Goal: Communication & Community: Answer question/provide support

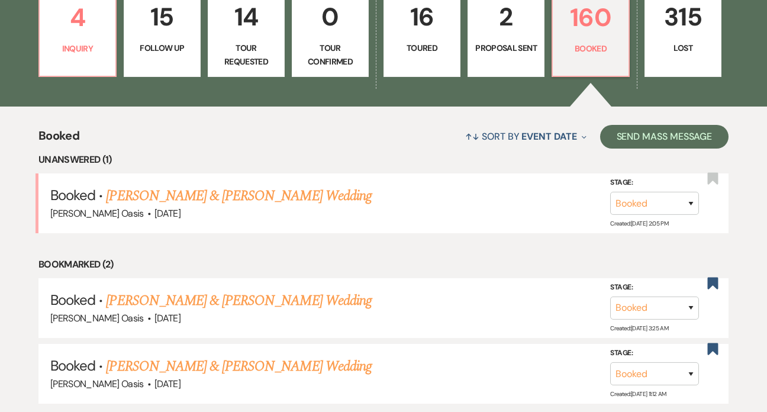
scroll to position [353, 0]
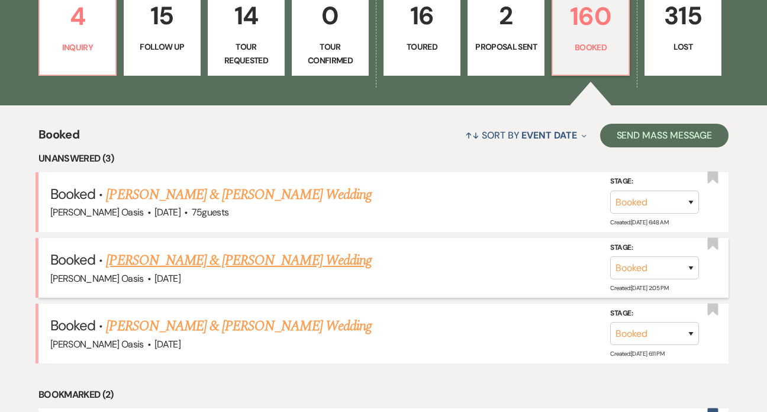
scroll to position [352, 0]
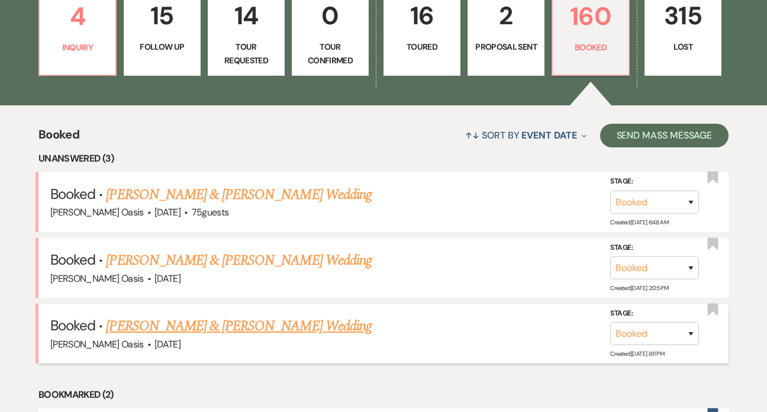
click at [295, 316] on link "[PERSON_NAME] & [PERSON_NAME] Wedding" at bounding box center [238, 325] width 265 height 21
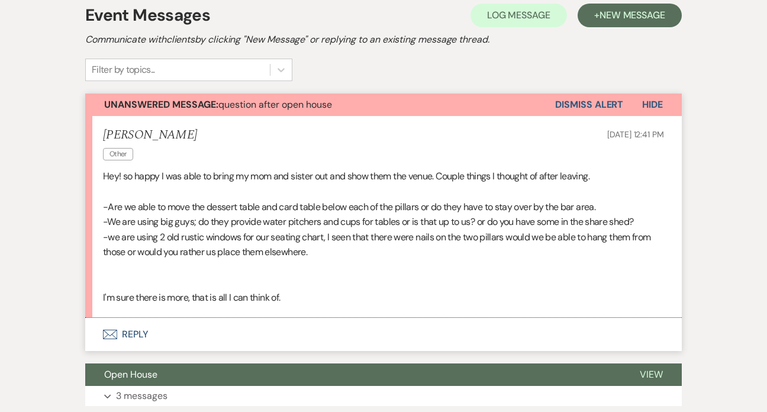
scroll to position [244, 0]
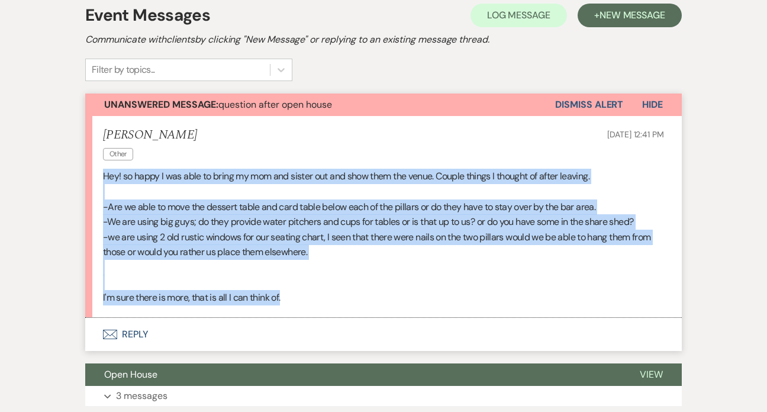
drag, startPoint x: 290, startPoint y: 296, endPoint x: 94, endPoint y: 168, distance: 233.9
click at [94, 168] on li "Nicole Burg Other Sep 18, 2025, 12:41 PM Hey! so happy I was able to bring my m…" at bounding box center [383, 216] width 596 height 201
copy div "Hey! so happy I was able to bring my mom and sister out and show them the venue…"
click at [189, 322] on button "Envelope Reply" at bounding box center [383, 334] width 596 height 33
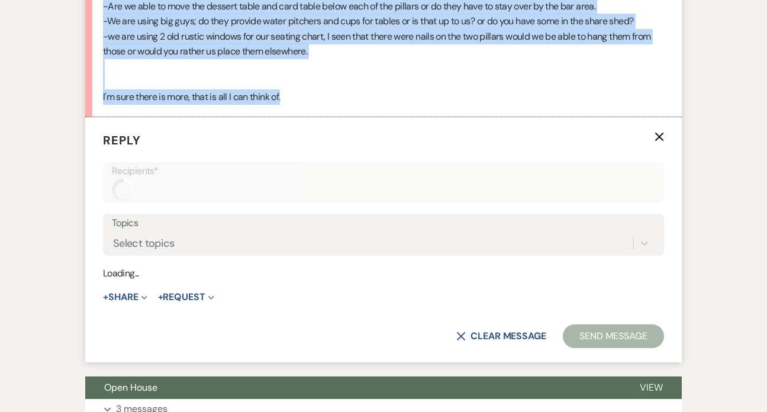
scroll to position [476, 0]
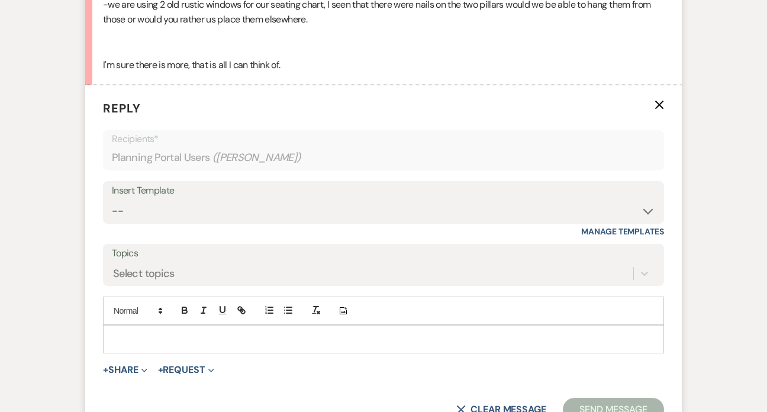
click at [240, 334] on p at bounding box center [383, 339] width 542 height 13
paste div
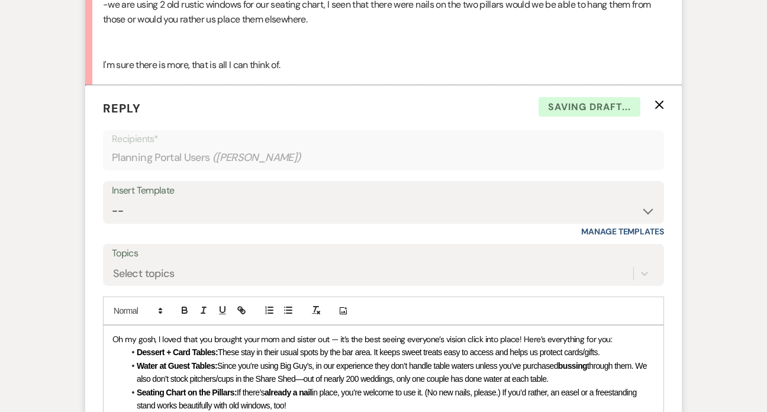
click at [112, 335] on span "Oh my gosh, I loved that you brought your mom and sister out — it’s the best se…" at bounding box center [361, 339] width 499 height 11
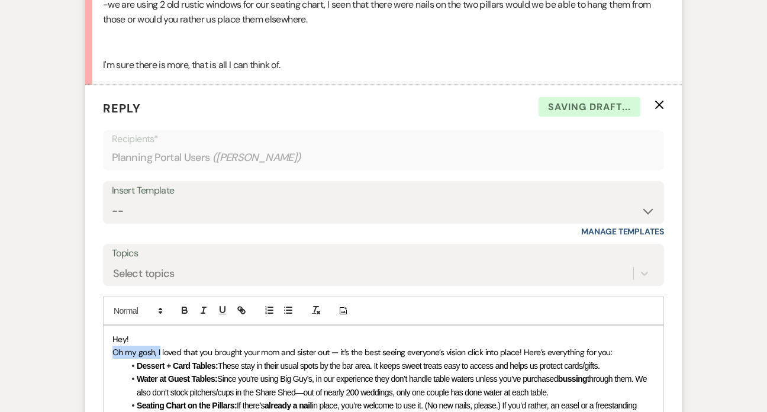
drag, startPoint x: 159, startPoint y: 347, endPoint x: 89, endPoint y: 346, distance: 69.8
click at [90, 346] on form "Reply X Saving draft... Recipients* Planning Portal Users ( Nicole Burg ) Inser…" at bounding box center [383, 326] width 596 height 483
click at [488, 349] on span "We loved that you brought your mom and sister out — it’s the best seeing everyo…" at bounding box center [343, 352] width 463 height 11
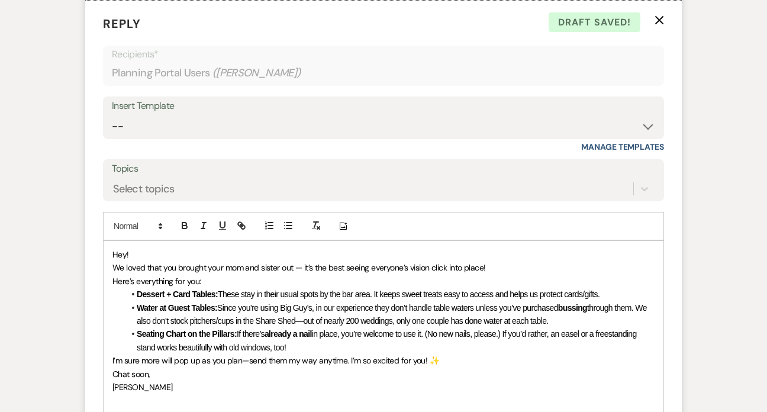
scroll to position [559, 0]
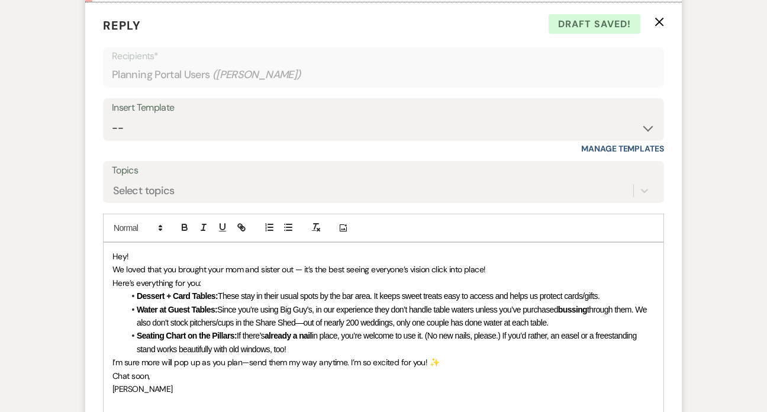
click at [197, 280] on span "﻿ Here’s everything for you:" at bounding box center [156, 283] width 88 height 11
drag, startPoint x: 601, startPoint y: 308, endPoint x: 502, endPoint y: 308, distance: 98.8
click at [502, 308] on li "Water at Guest Tables: Since you’re using Big Guy’s, in our experience they don…" at bounding box center [389, 316] width 530 height 27
drag, startPoint x: 350, startPoint y: 318, endPoint x: 304, endPoint y: 318, distance: 46.2
click at [304, 318] on span "Since you’re using Big Guy’s, in our experience they don’t handle table waters.…" at bounding box center [396, 316] width 518 height 22
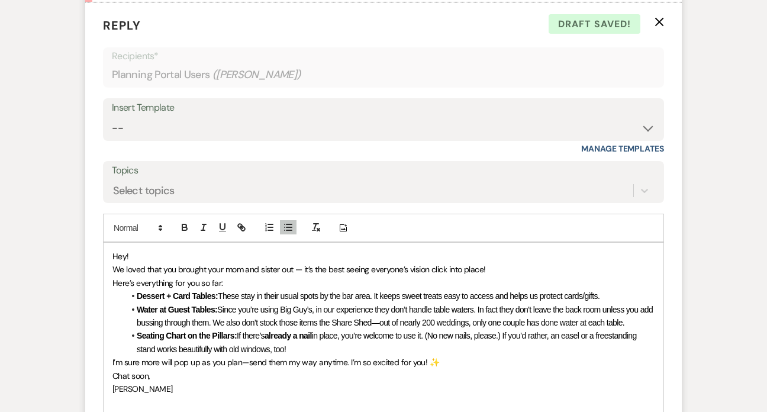
click at [647, 317] on li "Water at Guest Tables: Since you’re using Big Guy’s, in our experience they don…" at bounding box center [389, 316] width 530 height 27
click at [601, 318] on span "Since you’re using Big Guy’s, in our experience they don’t handle table waters.…" at bounding box center [396, 316] width 518 height 22
click at [606, 317] on span "Since you’re using Big Guy’s, in our experience they don’t handle table waters.…" at bounding box center [396, 316] width 518 height 22
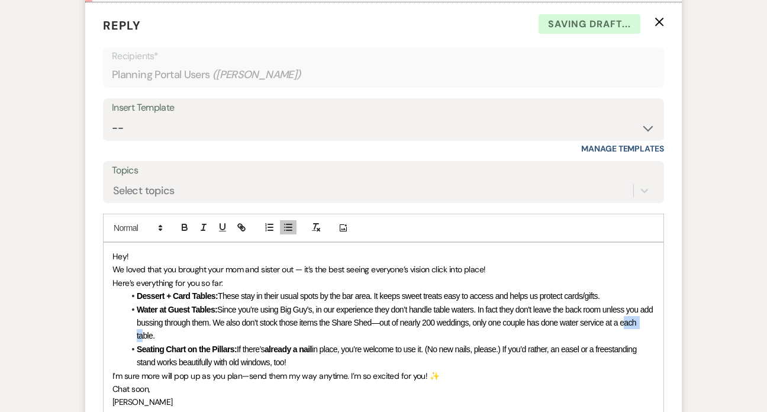
drag, startPoint x: 157, startPoint y: 333, endPoint x: 129, endPoint y: 333, distance: 28.4
click at [129, 333] on li "Water at Guest Tables: Since you’re using Big Guy’s, in our experience they don…" at bounding box center [389, 323] width 530 height 40
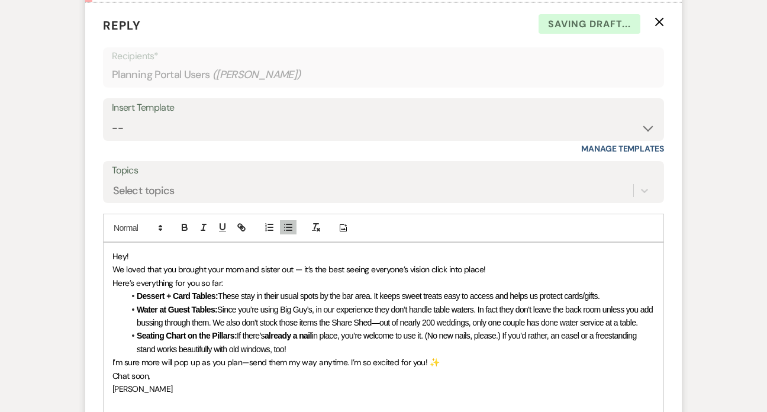
click at [185, 330] on li "Water at Guest Tables: Since you’re using Big Guy’s, in our experience they don…" at bounding box center [389, 316] width 530 height 27
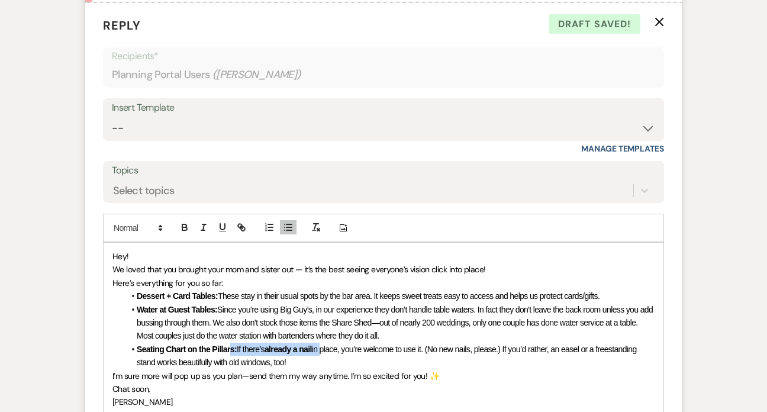
drag, startPoint x: 321, startPoint y: 344, endPoint x: 230, endPoint y: 344, distance: 91.1
click at [230, 344] on li "Seating Chart on the Pillars: If there’s already a nail in place, you’re welcom…" at bounding box center [389, 356] width 530 height 27
click at [188, 227] on icon "button" at bounding box center [184, 227] width 11 height 11
click at [243, 337] on span "Since you’re using Big Guy’s, in our experience they don’t handle table waters.…" at bounding box center [396, 323] width 518 height 36
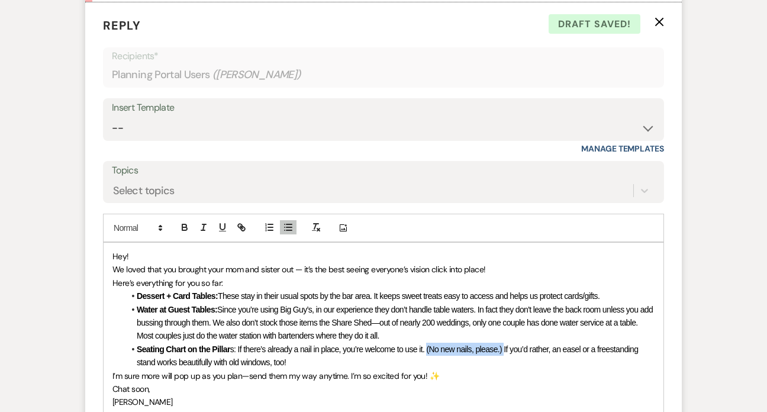
drag, startPoint x: 504, startPoint y: 345, endPoint x: 426, endPoint y: 344, distance: 78.1
click at [426, 344] on span "s: If there’s already a nail in place, you’re welcome to use it. (No new nails,…" at bounding box center [389, 355] width 504 height 22
click at [429, 317] on span "Since you’re using Big Guy’s, in our experience they don’t handle table waters.…" at bounding box center [396, 323] width 518 height 36
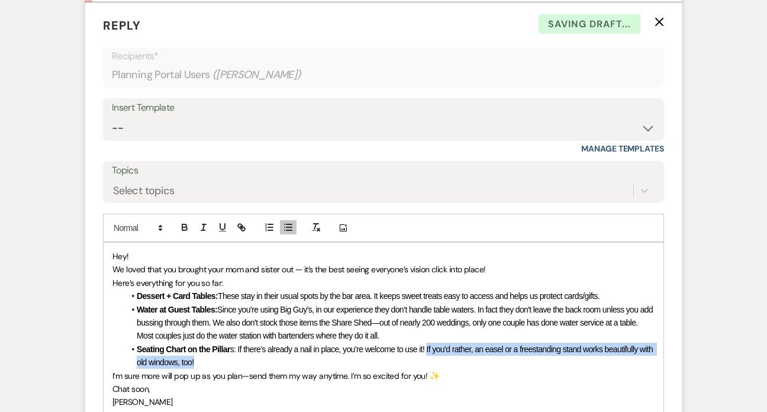
drag, startPoint x: 427, startPoint y: 345, endPoint x: 430, endPoint y: 355, distance: 10.3
click at [430, 355] on li "Seating Chart on the Pillar s: If there’s already a nail in place, you’re welco…" at bounding box center [389, 356] width 530 height 27
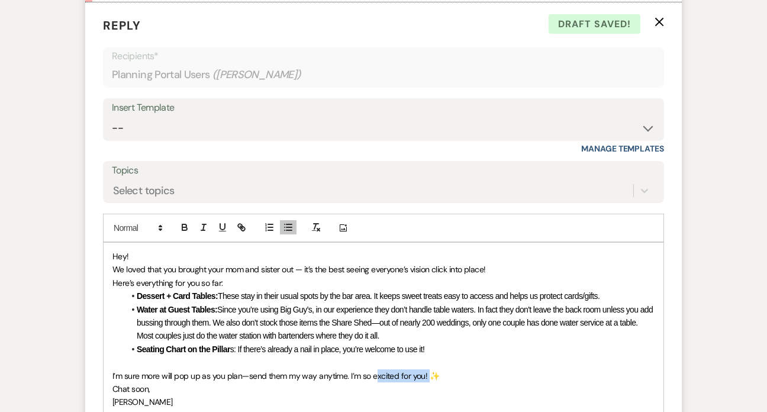
drag, startPoint x: 428, startPoint y: 371, endPoint x: 374, endPoint y: 371, distance: 53.8
click at [374, 371] on span "I’m sure more will pop up as you plan—send them my way anytime. I’m so excited …" at bounding box center [275, 375] width 327 height 11
click at [427, 370] on span "I’m sure more will pop up as you plan—send them my way anytime. I’m so excited …" at bounding box center [275, 375] width 327 height 11
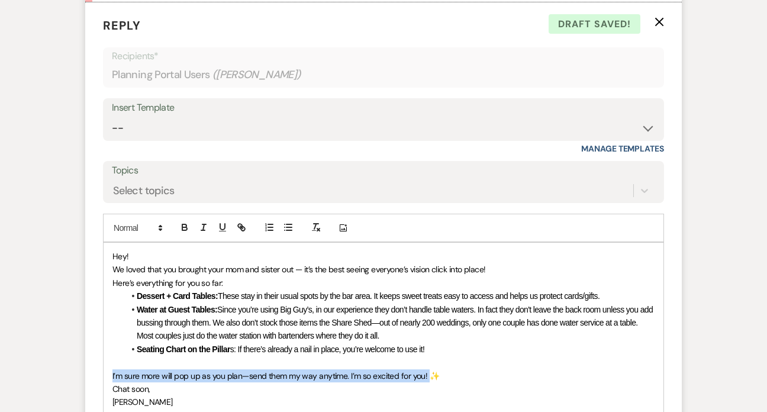
drag, startPoint x: 426, startPoint y: 373, endPoint x: 86, endPoint y: 369, distance: 340.3
click at [86, 369] on form "Reply X Draft saved! Recipients* Planning Portal Users ( Nicole Burg ) Insert T…" at bounding box center [383, 256] width 596 height 509
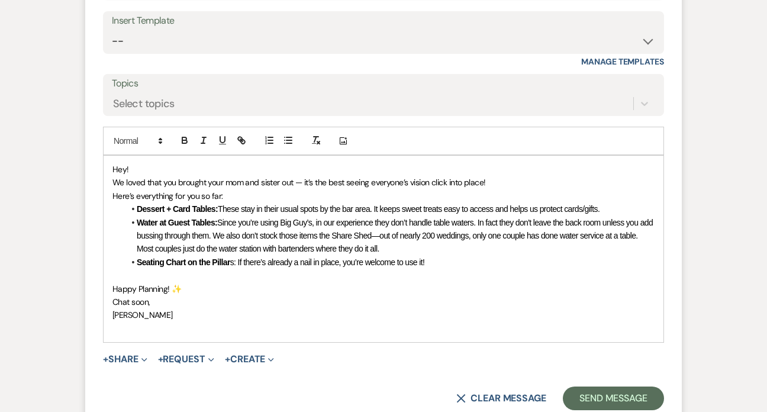
scroll to position [658, 0]
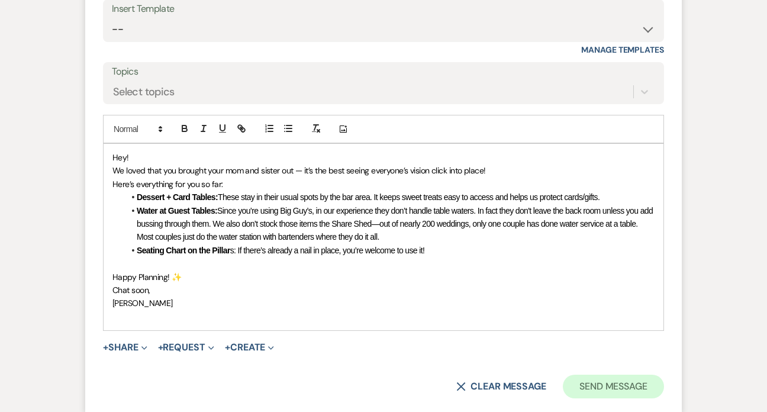
click at [586, 386] on button "Send Message" at bounding box center [613, 387] width 101 height 24
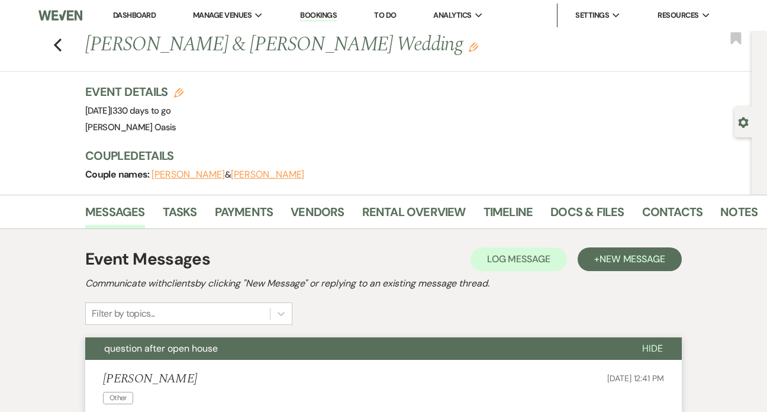
scroll to position [0, 0]
click at [113, 15] on link "Dashboard" at bounding box center [134, 15] width 43 height 10
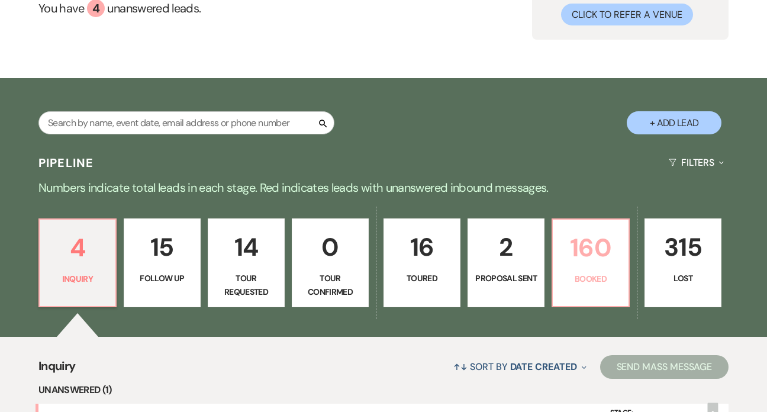
scroll to position [116, 0]
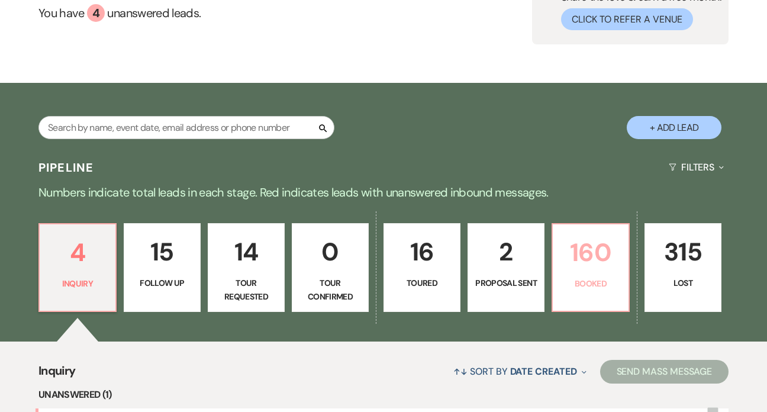
click at [617, 275] on link "160 Booked" at bounding box center [590, 267] width 78 height 89
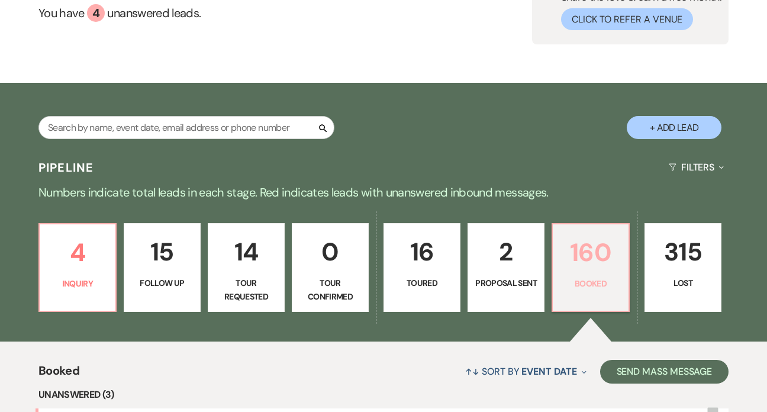
click at [620, 287] on p "Booked" at bounding box center [591, 283] width 62 height 13
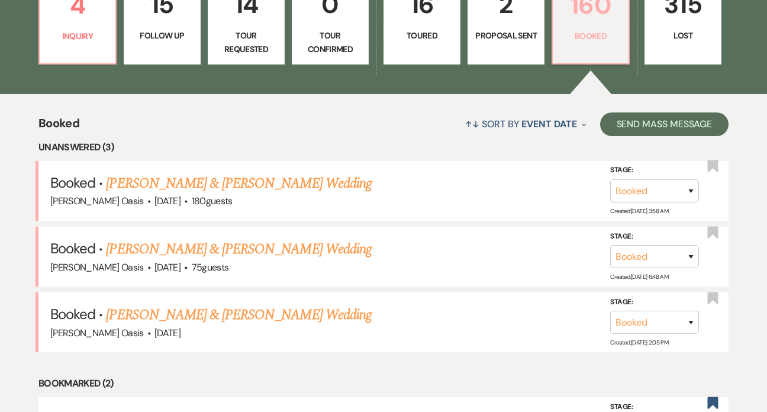
scroll to position [412, 0]
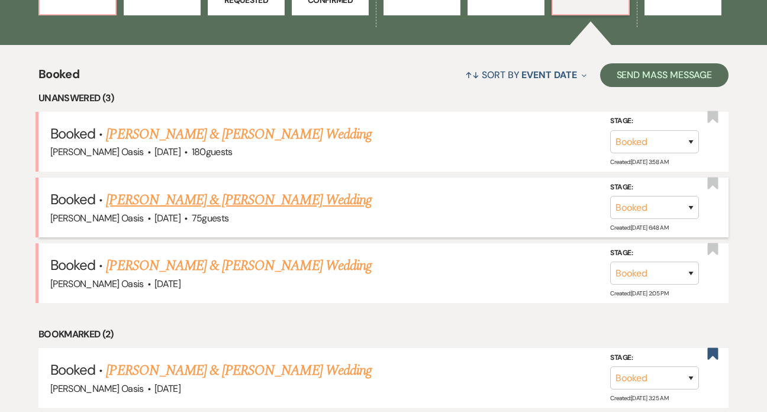
click at [262, 189] on link "Elizabeth Berres & Travis Hoglund's Wedding" at bounding box center [238, 199] width 265 height 21
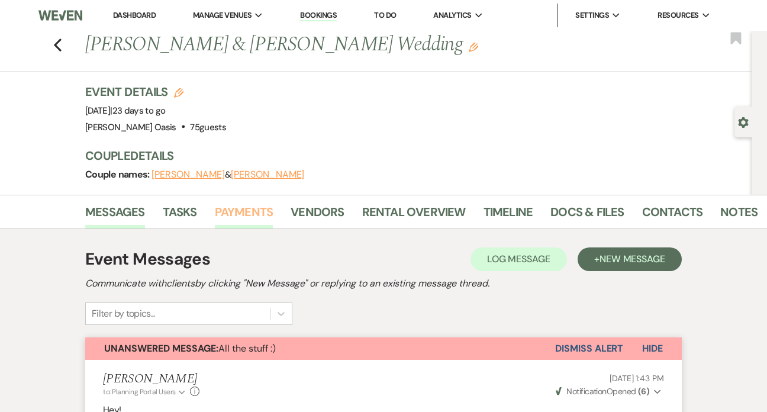
click at [253, 221] on link "Payments" at bounding box center [244, 215] width 59 height 26
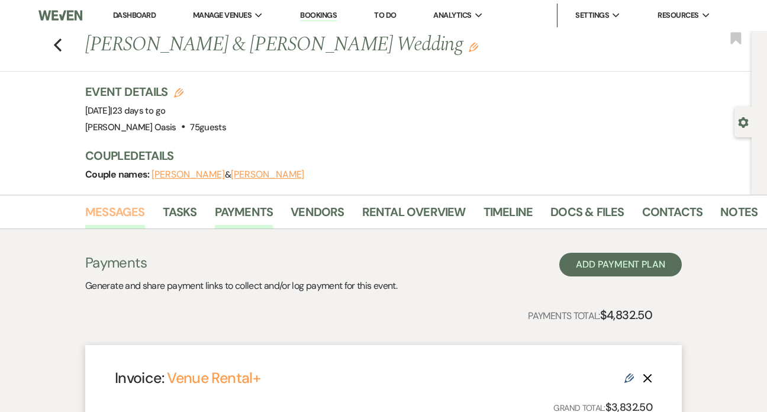
click at [122, 215] on link "Messages" at bounding box center [115, 215] width 60 height 26
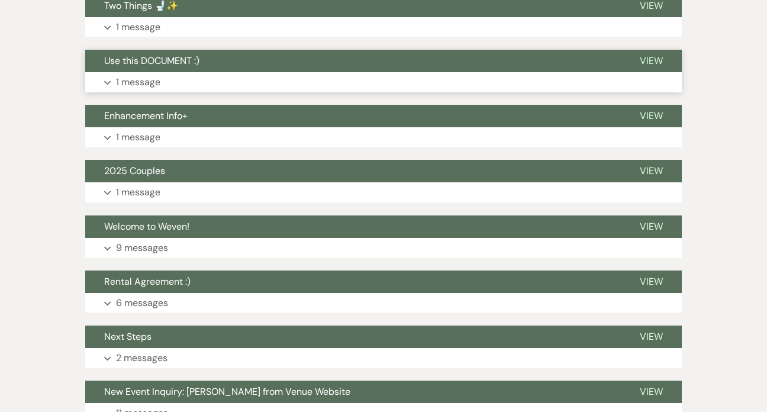
scroll to position [2951, 0]
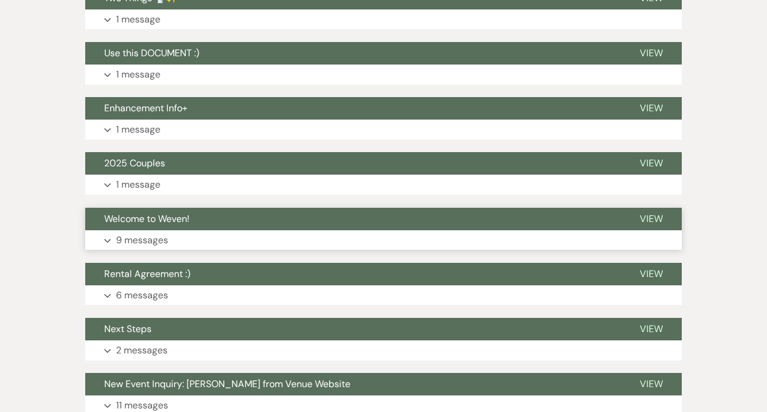
click at [469, 230] on button "Welcome to Weven!" at bounding box center [352, 219] width 535 height 22
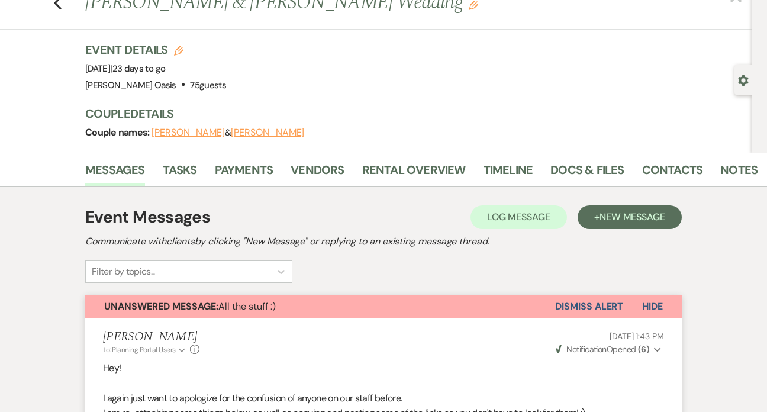
scroll to position [0, 0]
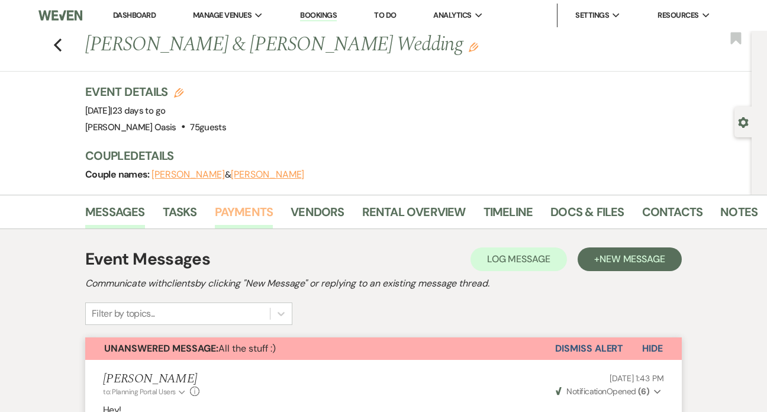
click at [225, 211] on link "Payments" at bounding box center [244, 215] width 59 height 26
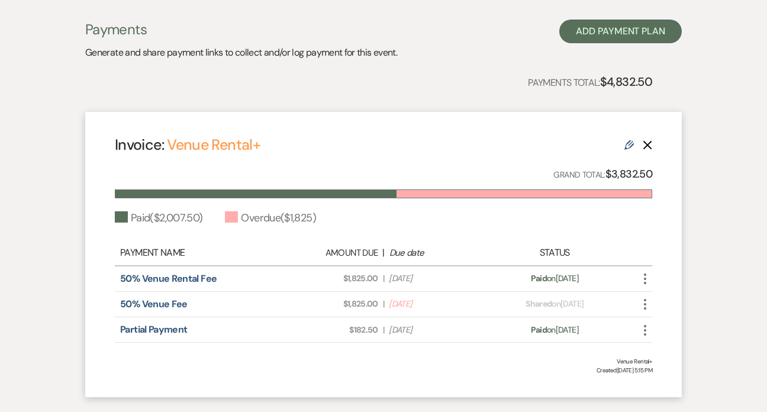
scroll to position [242, 0]
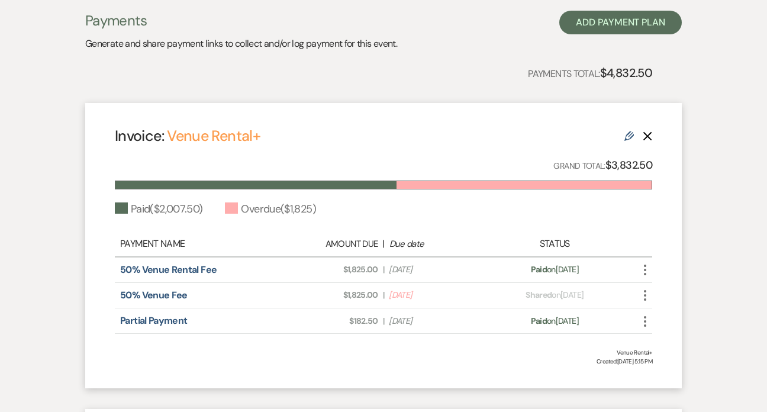
drag, startPoint x: 437, startPoint y: 320, endPoint x: 351, endPoint y: 320, distance: 85.8
click at [351, 320] on div "Amount Due: $182.50 | Due Date Aug 12, 2025" at bounding box center [383, 321] width 211 height 12
copy div "$182.50 | Due Date Aug 12, 2025"
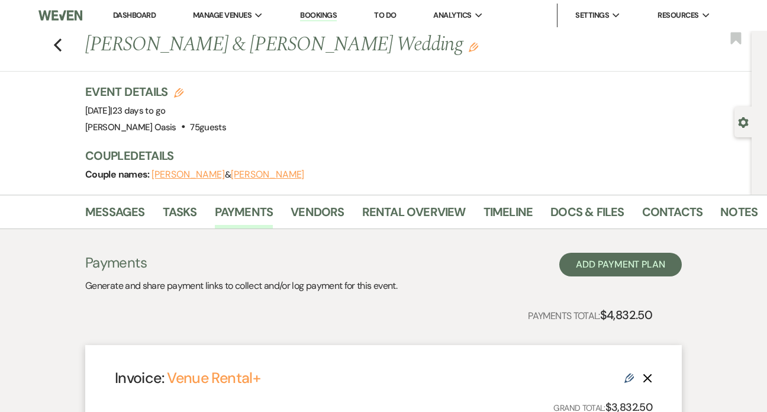
scroll to position [0, 0]
click at [115, 14] on link "Dashboard" at bounding box center [134, 15] width 43 height 10
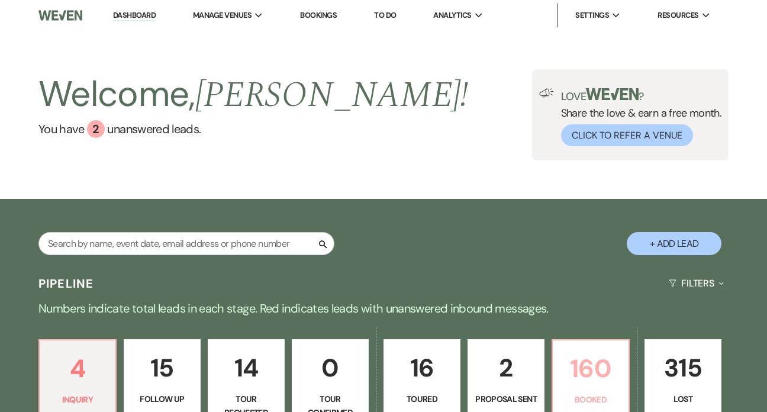
click at [621, 383] on p "160" at bounding box center [591, 369] width 62 height 40
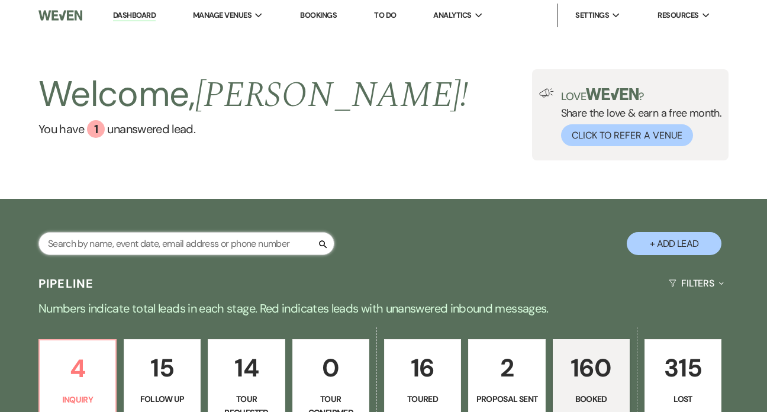
click at [135, 243] on input "text" at bounding box center [186, 243] width 296 height 23
type input "rose"
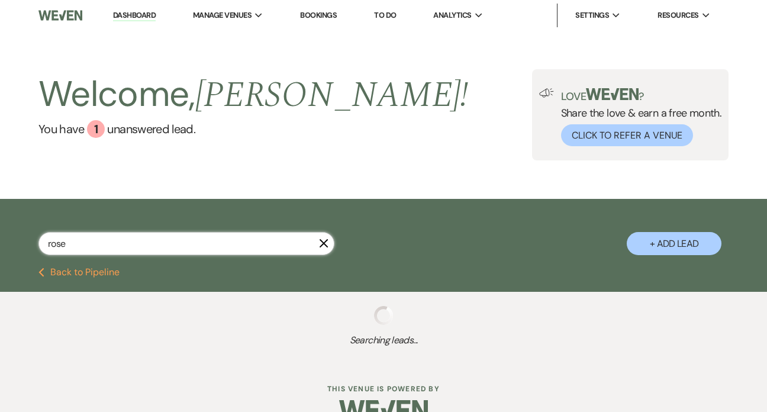
select select "8"
select select "4"
select select "8"
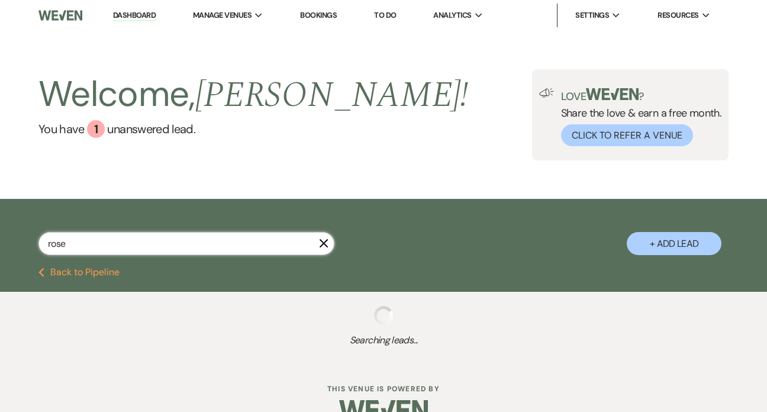
select select "5"
select select "8"
select select "7"
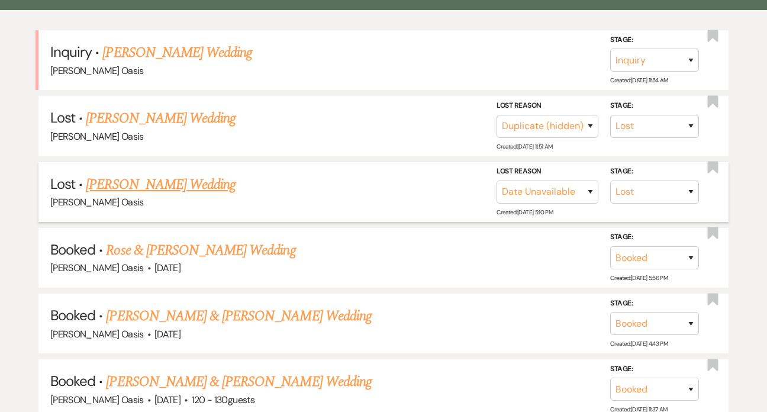
scroll to position [285, 0]
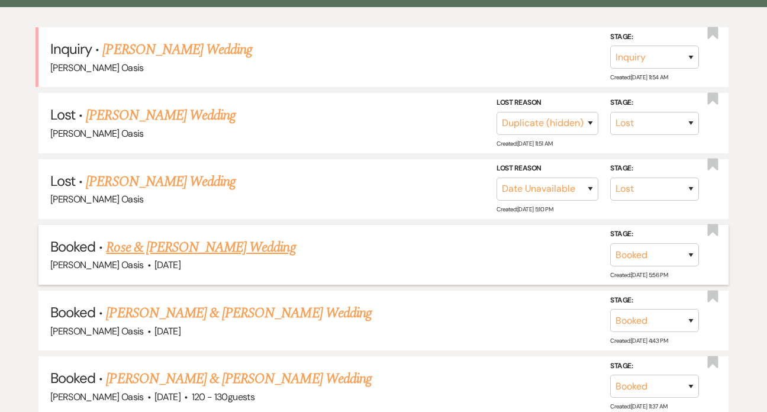
type input "rose"
click at [164, 242] on link "Rose & [PERSON_NAME] Wedding" at bounding box center [200, 247] width 189 height 21
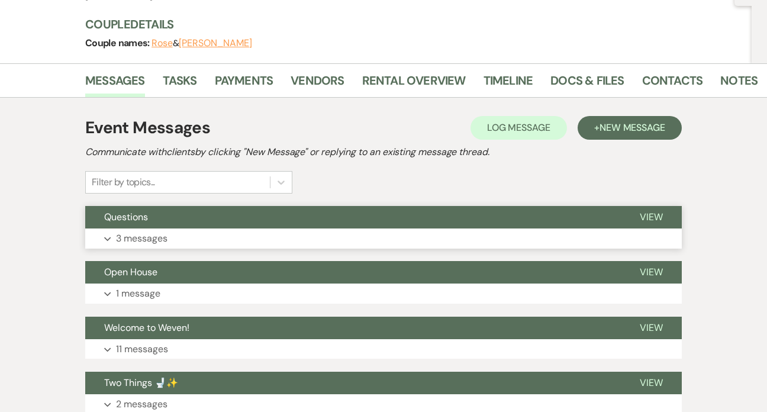
scroll to position [132, 0]
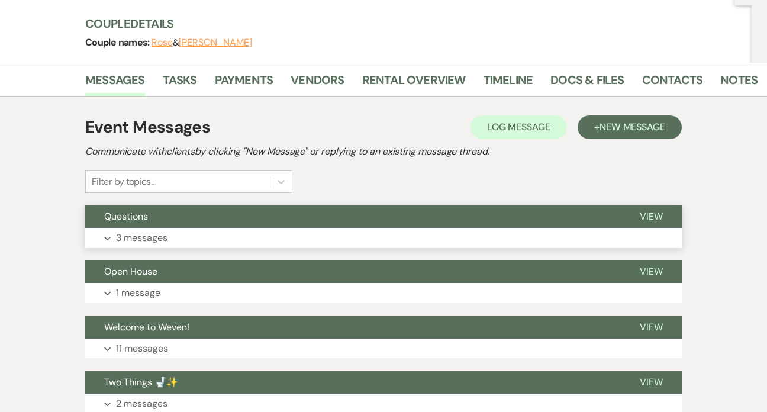
click at [163, 244] on button "Expand 3 messages" at bounding box center [383, 238] width 596 height 20
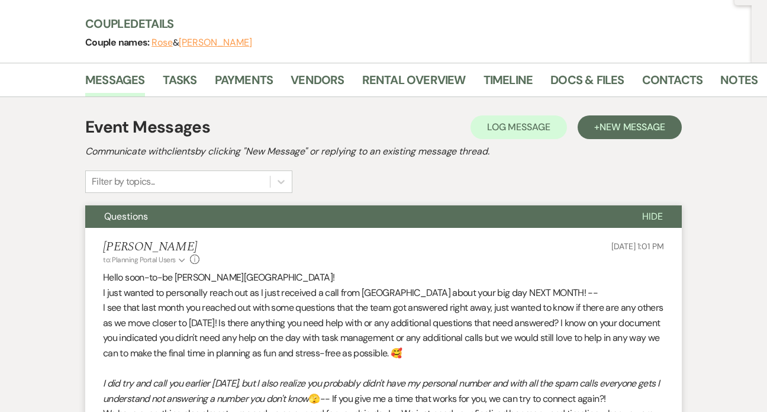
click at [174, 217] on button "Questions" at bounding box center [354, 216] width 538 height 22
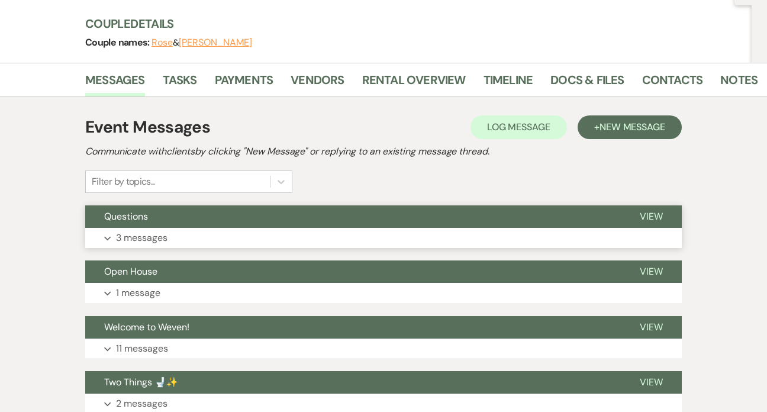
click at [173, 217] on button "Questions" at bounding box center [352, 216] width 535 height 22
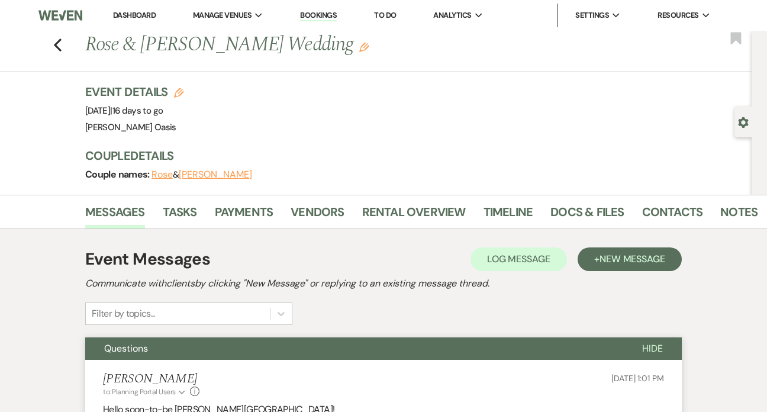
scroll to position [0, 0]
click at [113, 17] on link "Dashboard" at bounding box center [134, 15] width 43 height 10
